Goal: Transaction & Acquisition: Subscribe to service/newsletter

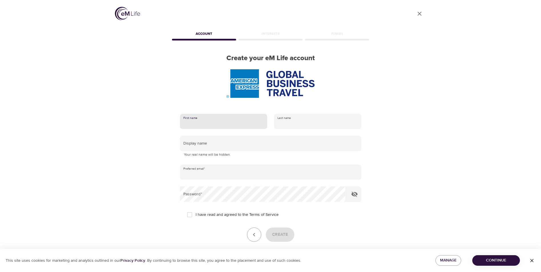
type input "[PERSON_NAME]"
type input "Dave"
type input "jamie.dave@amexgbt.com"
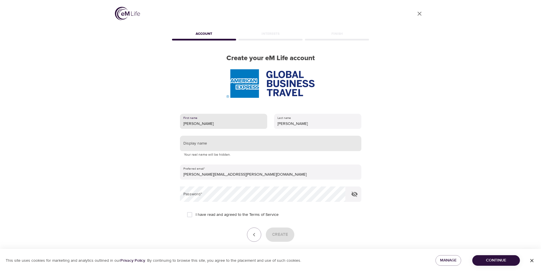
click at [219, 145] on input "text" at bounding box center [270, 143] width 181 height 15
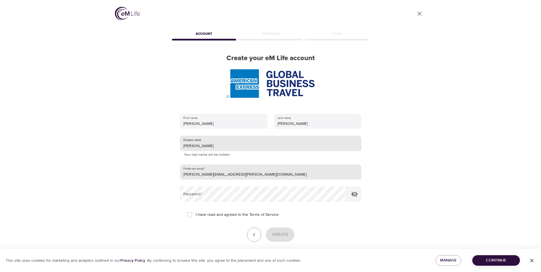
type input "Jay"
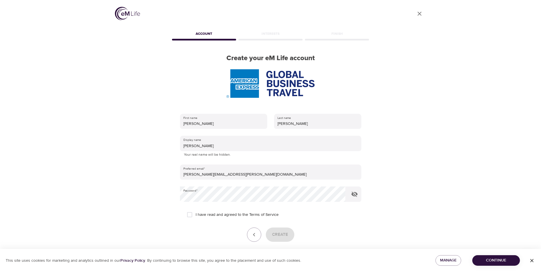
click at [204, 215] on span "I have read and agreed to the Terms of Service" at bounding box center [237, 215] width 83 height 6
click at [196, 215] on input "I have read and agreed to the Terms of Service" at bounding box center [190, 215] width 12 height 12
checkbox input "true"
click at [275, 233] on span "Create" at bounding box center [280, 234] width 16 height 7
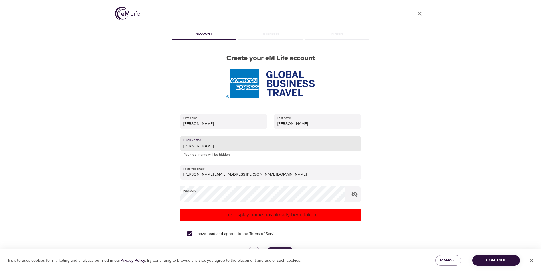
click at [222, 147] on input "Jay" at bounding box center [270, 143] width 181 height 15
type input "[PERSON_NAME]"
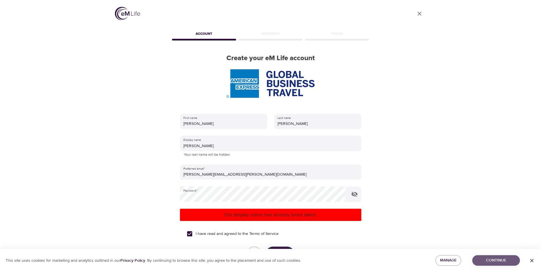
click at [486, 259] on span "Continue" at bounding box center [496, 260] width 39 height 7
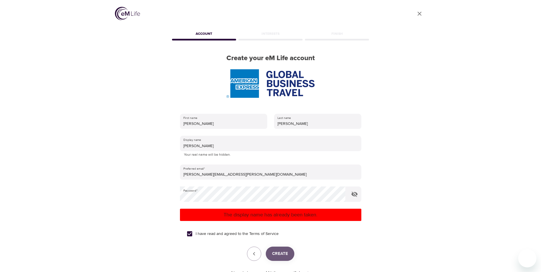
click at [277, 251] on span "Create" at bounding box center [280, 253] width 16 height 7
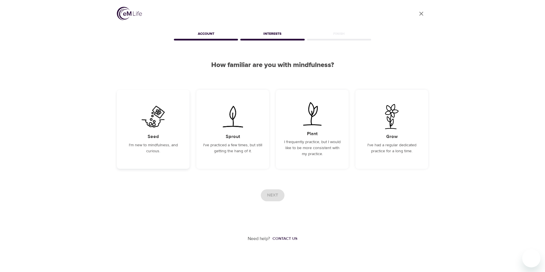
click at [151, 154] on p "I'm new to mindfulness, and curious." at bounding box center [153, 148] width 59 height 12
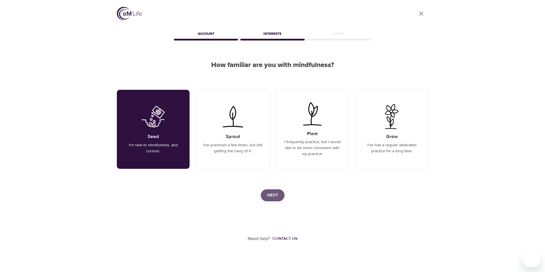
click at [269, 193] on span "Next" at bounding box center [272, 195] width 11 height 7
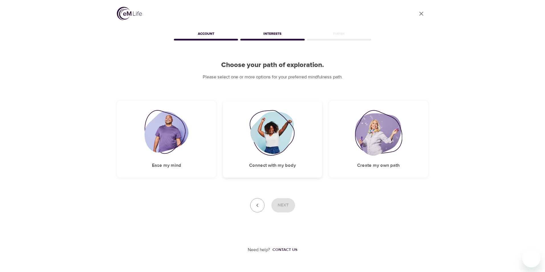
click at [257, 148] on img at bounding box center [273, 133] width 46 height 46
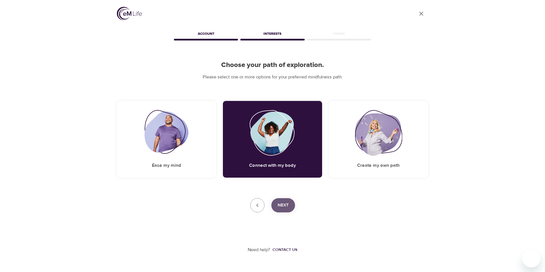
click at [291, 204] on button "Next" at bounding box center [284, 205] width 24 height 14
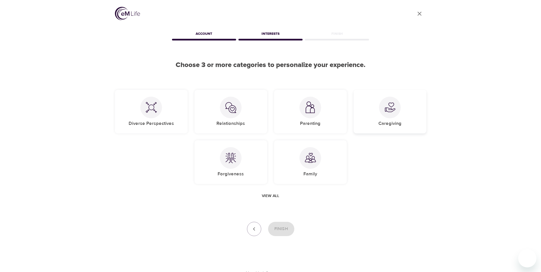
click at [373, 122] on div "Caregiving" at bounding box center [390, 112] width 73 height 44
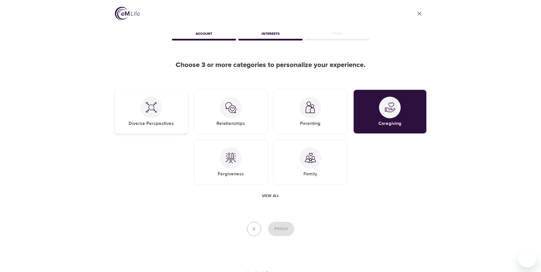
click at [141, 118] on div "Diverse Perspectives" at bounding box center [151, 112] width 73 height 44
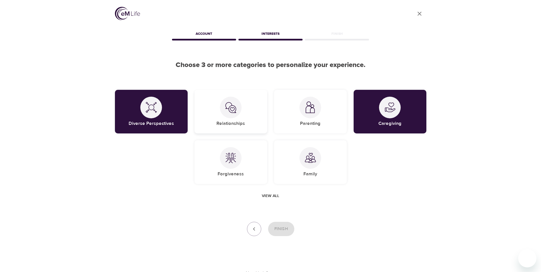
click at [218, 127] on div "Relationships" at bounding box center [231, 112] width 73 height 44
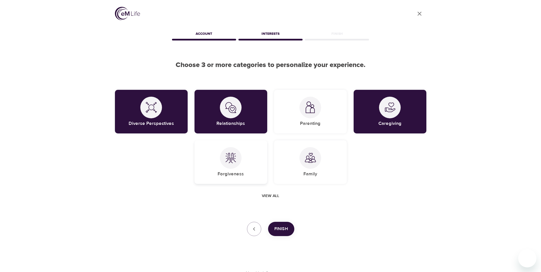
click at [224, 159] on div at bounding box center [231, 158] width 22 height 22
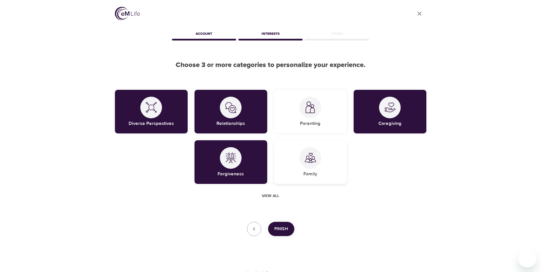
click at [301, 170] on div "Family" at bounding box center [310, 162] width 73 height 44
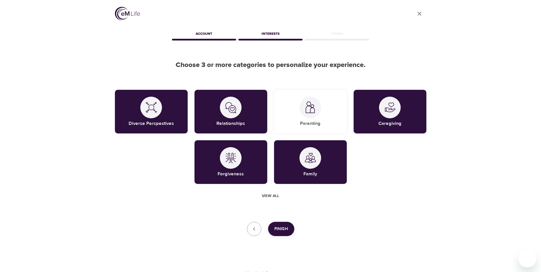
click at [277, 230] on span "Finish" at bounding box center [281, 228] width 14 height 7
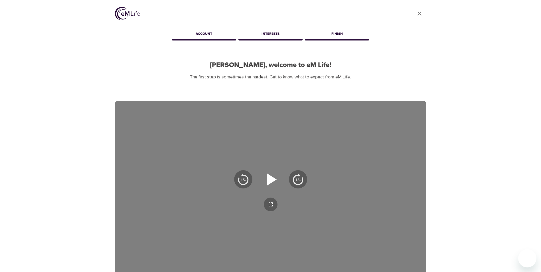
click at [271, 188] on icon "button" at bounding box center [270, 179] width 21 height 21
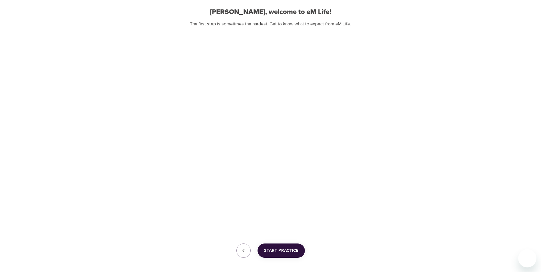
scroll to position [56, 0]
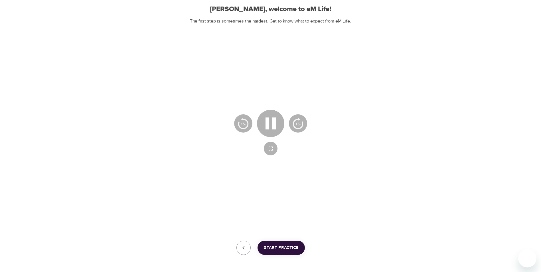
click at [328, 196] on div at bounding box center [270, 132] width 311 height 175
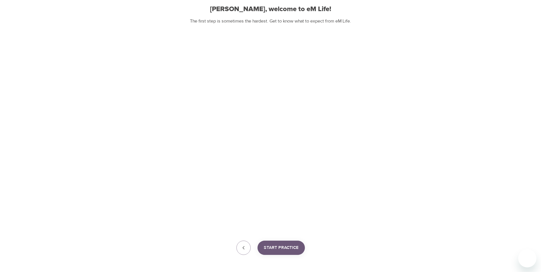
click at [286, 250] on span "Start Practice" at bounding box center [281, 247] width 35 height 7
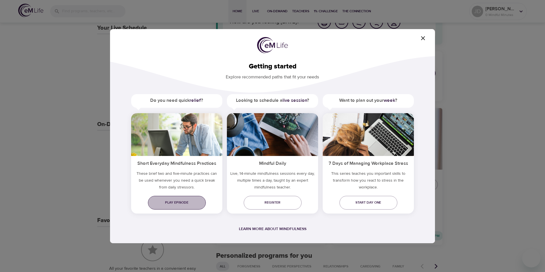
click at [180, 204] on span "Play episode" at bounding box center [177, 203] width 49 height 6
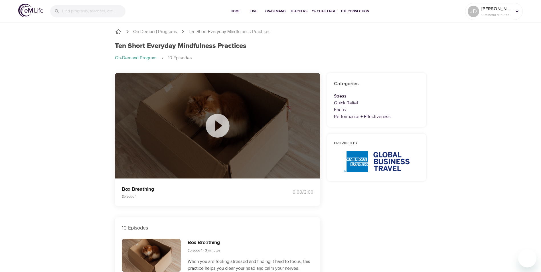
click at [222, 130] on icon at bounding box center [218, 126] width 24 height 24
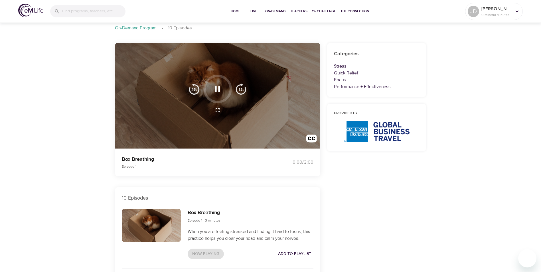
scroll to position [34, 0]
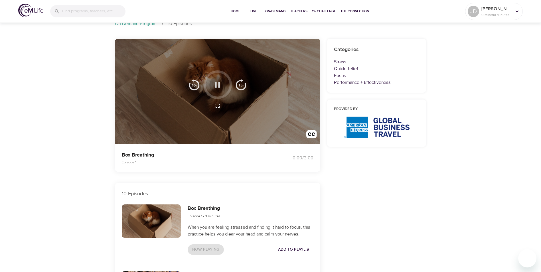
click at [220, 86] on icon "button" at bounding box center [217, 85] width 5 height 6
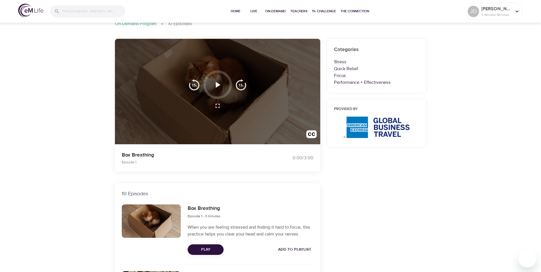
click at [220, 86] on icon "button" at bounding box center [217, 85] width 10 height 10
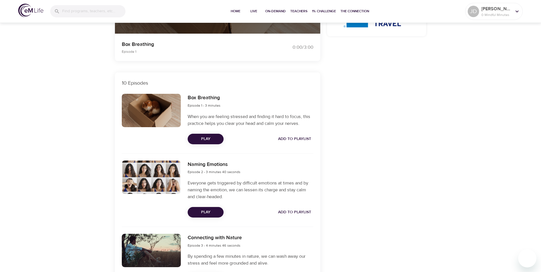
scroll to position [64, 0]
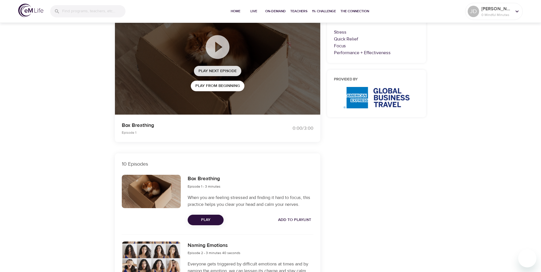
click at [223, 69] on span "Play Next Episode" at bounding box center [218, 71] width 38 height 7
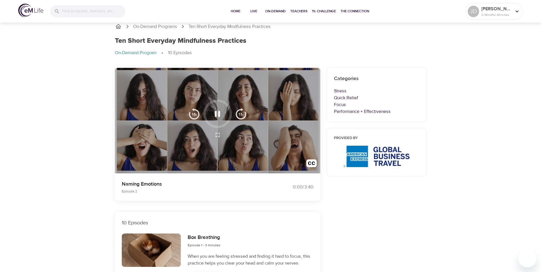
scroll to position [0, 0]
